Goal: Task Accomplishment & Management: Manage account settings

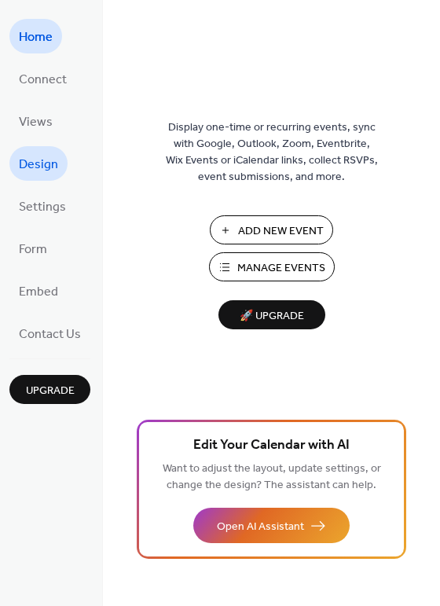
click at [42, 163] on span "Design" at bounding box center [38, 164] width 39 height 25
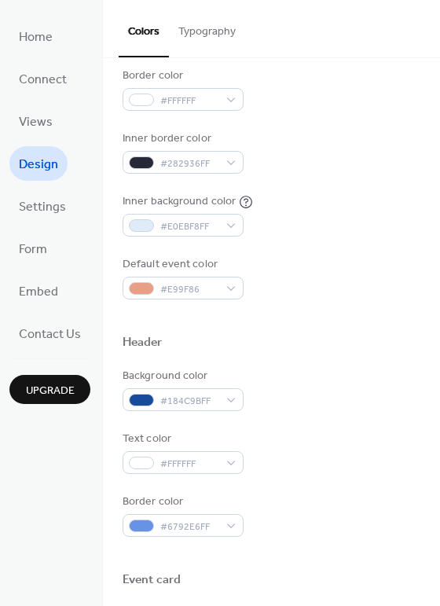
scroll to position [559, 0]
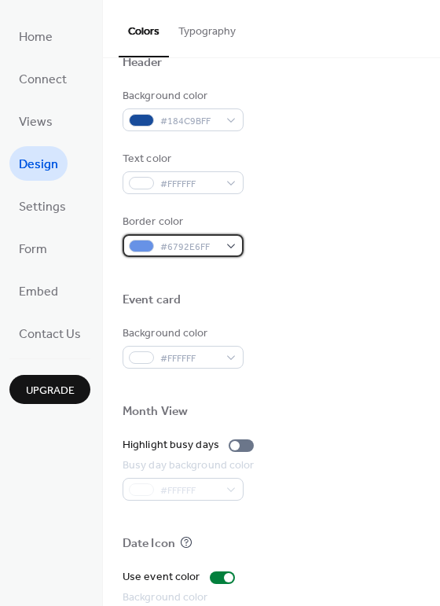
click at [228, 244] on div "#6792E6FF" at bounding box center [183, 245] width 121 height 23
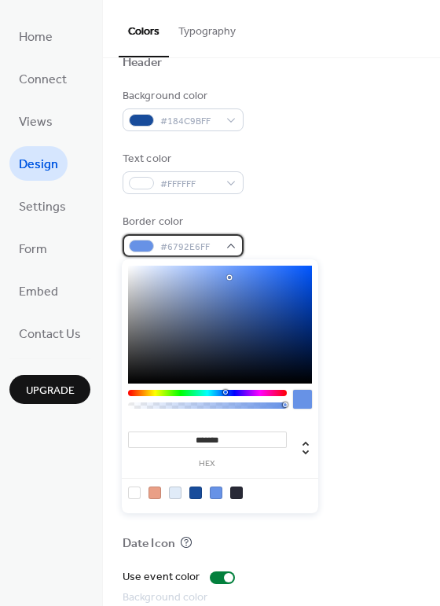
click at [229, 239] on div "#6792E6FF" at bounding box center [183, 245] width 121 height 23
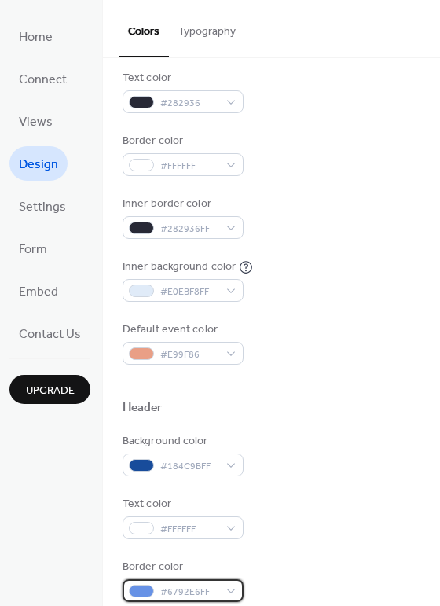
scroll to position [227, 0]
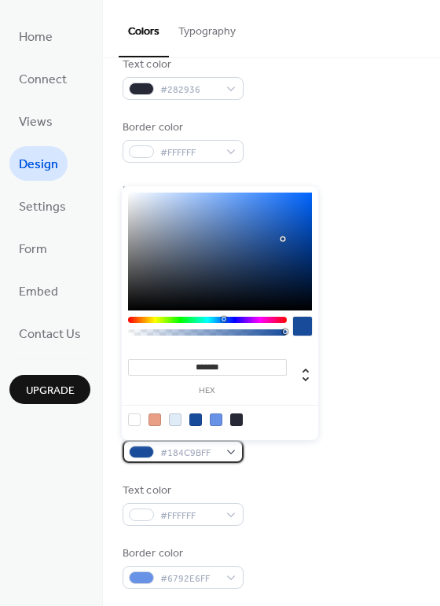
click at [227, 446] on div "#184C9BFF" at bounding box center [183, 451] width 121 height 23
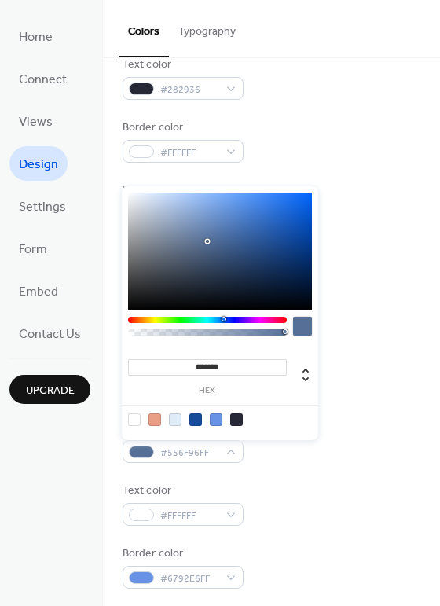
click at [207, 241] on div at bounding box center [220, 251] width 184 height 118
click at [227, 288] on div at bounding box center [220, 251] width 184 height 118
click at [211, 266] on div at bounding box center [220, 251] width 184 height 118
click at [194, 248] on div at bounding box center [220, 251] width 184 height 118
click at [212, 251] on div at bounding box center [220, 251] width 184 height 118
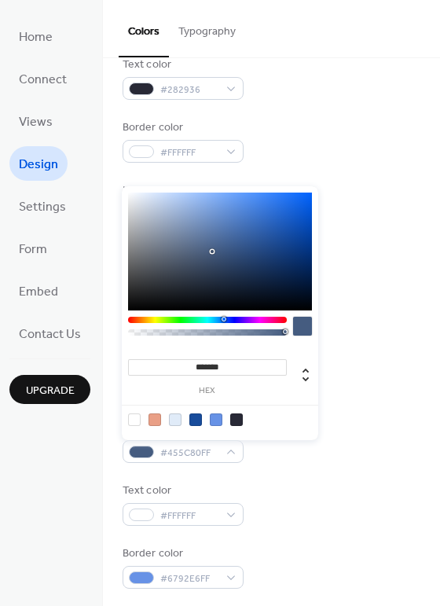
click at [235, 250] on div at bounding box center [220, 251] width 184 height 118
click at [251, 245] on div at bounding box center [220, 251] width 184 height 118
click at [251, 254] on div at bounding box center [220, 251] width 184 height 118
type input "*******"
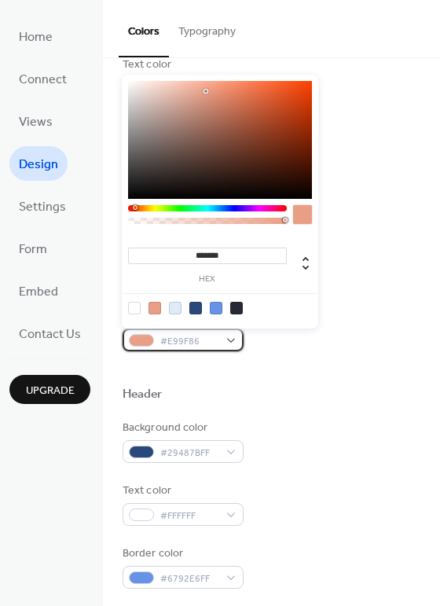
click at [228, 337] on div "#E99F86" at bounding box center [183, 339] width 121 height 23
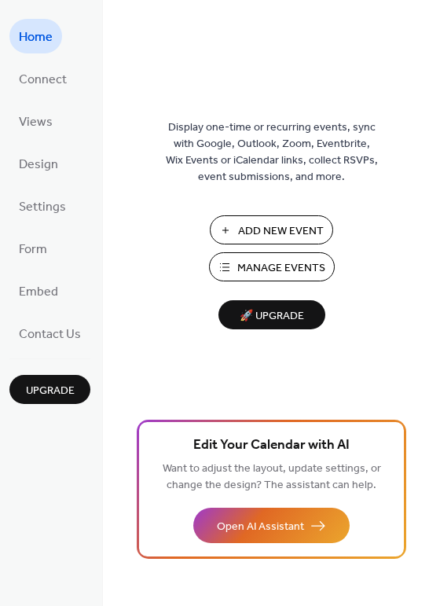
click at [288, 265] on span "Manage Events" at bounding box center [281, 268] width 88 height 16
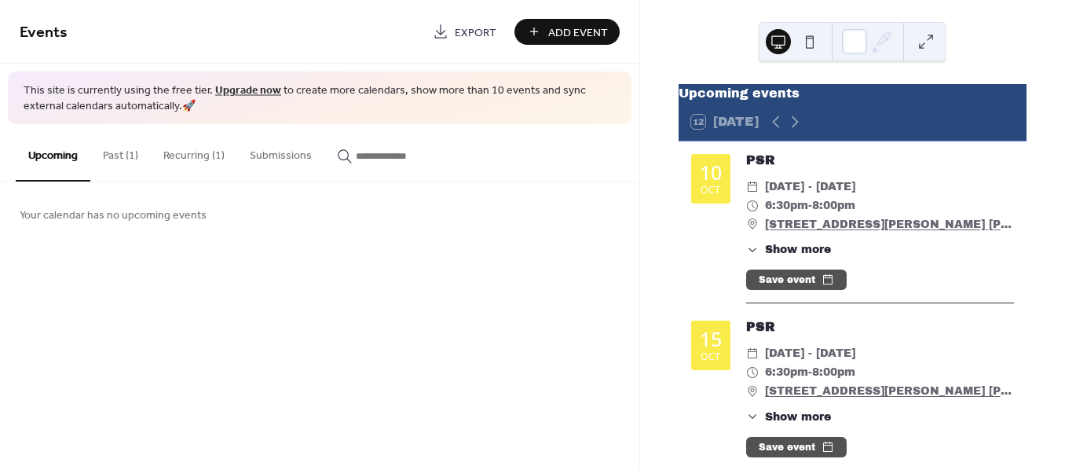
click at [759, 195] on div "​ Fri, Oct 10 - Thu, Oct 16, 2025" at bounding box center [880, 187] width 268 height 19
click at [851, 196] on span "Fri, Oct 10 - Thu, Oct 16, 2025" at bounding box center [810, 187] width 90 height 19
click at [926, 44] on button at bounding box center [926, 41] width 25 height 25
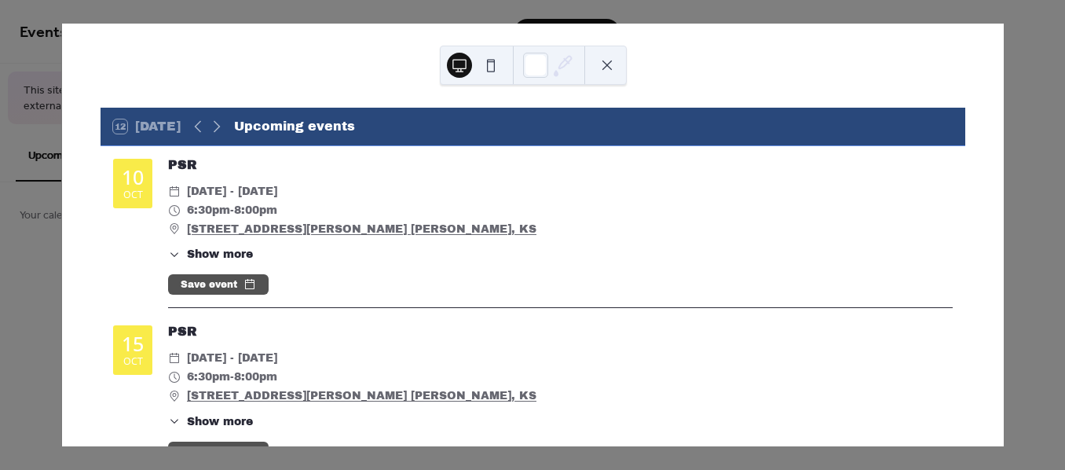
click at [225, 249] on span "Show more" at bounding box center [220, 254] width 66 height 16
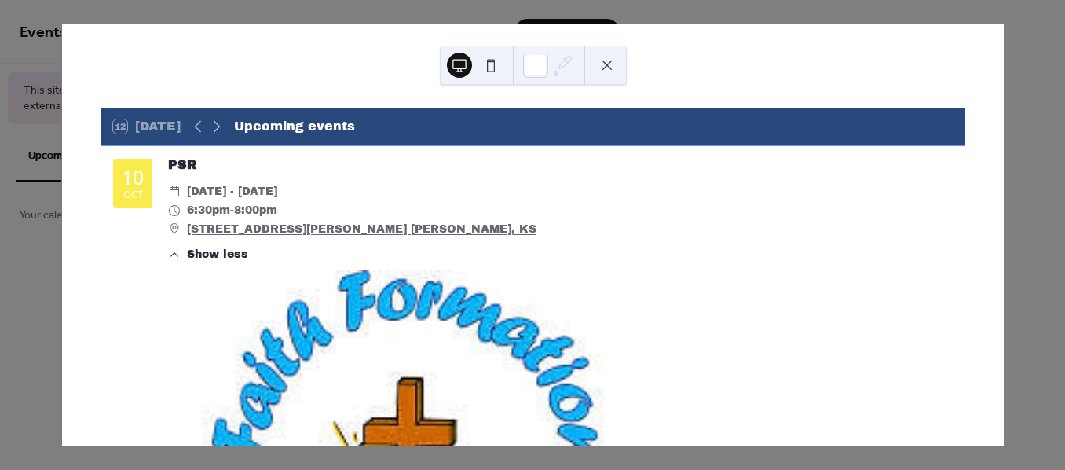
click at [201, 253] on span "Show less" at bounding box center [217, 254] width 61 height 16
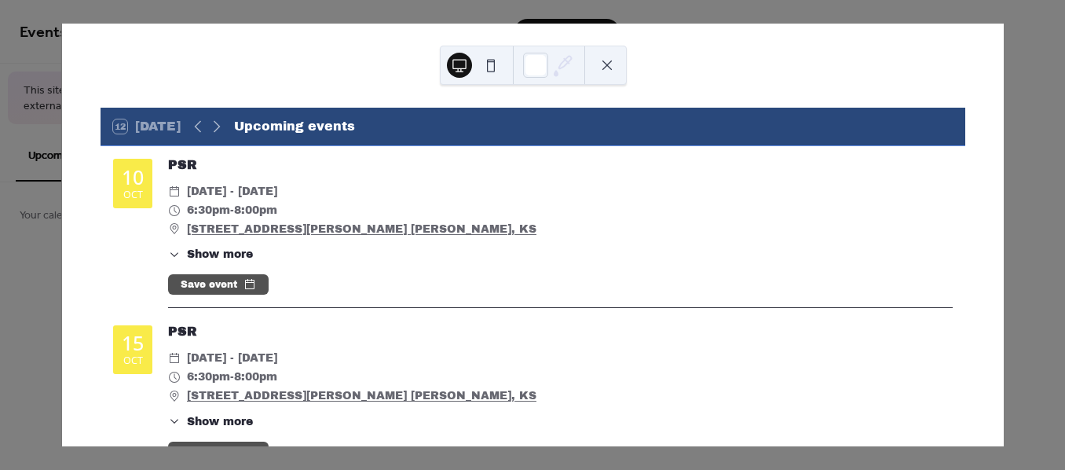
click at [174, 190] on icon at bounding box center [174, 191] width 13 height 13
click at [609, 62] on button at bounding box center [607, 65] width 25 height 25
